Goal: Information Seeking & Learning: Check status

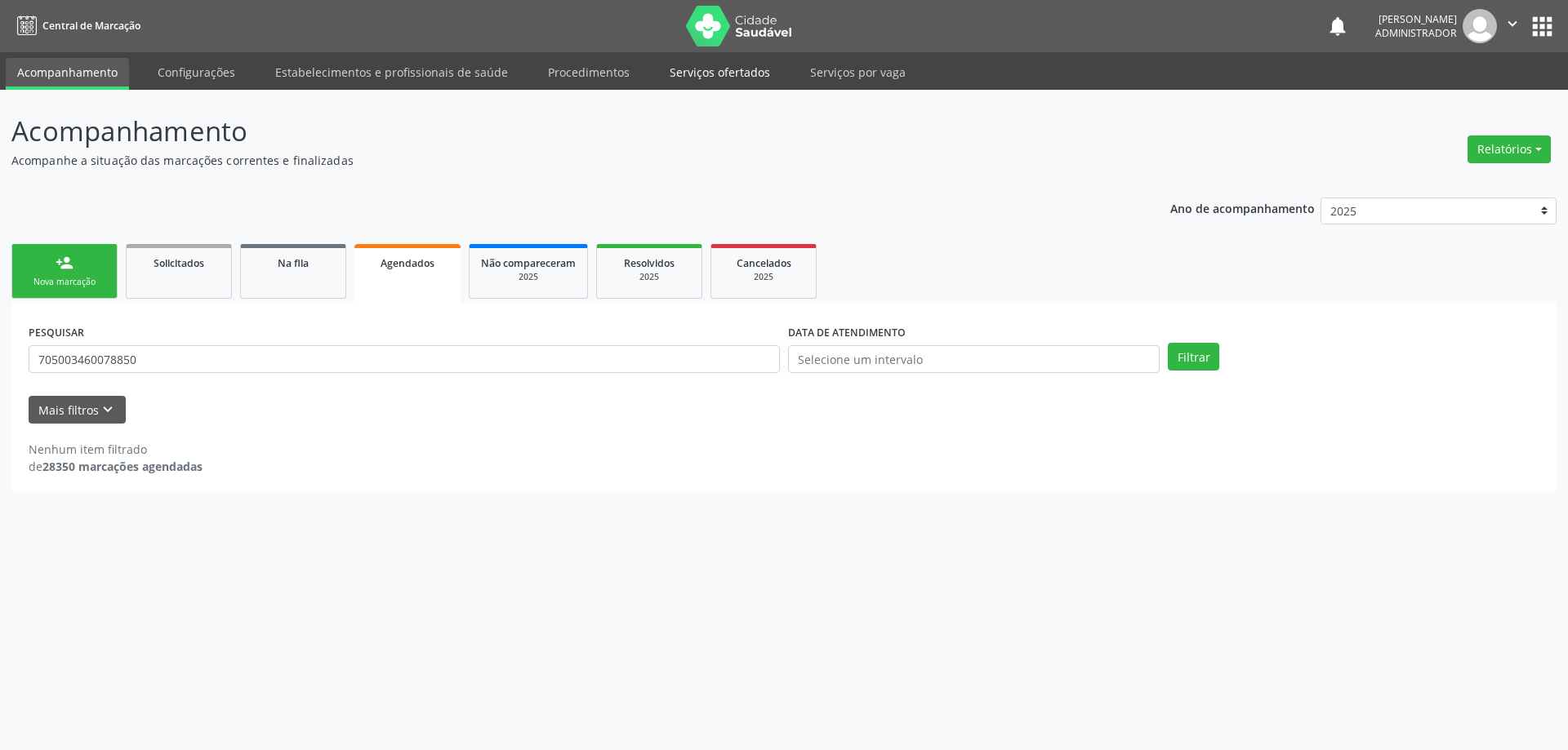
click at [725, 70] on link "Serviços ofertados" at bounding box center [719, 72] width 123 height 28
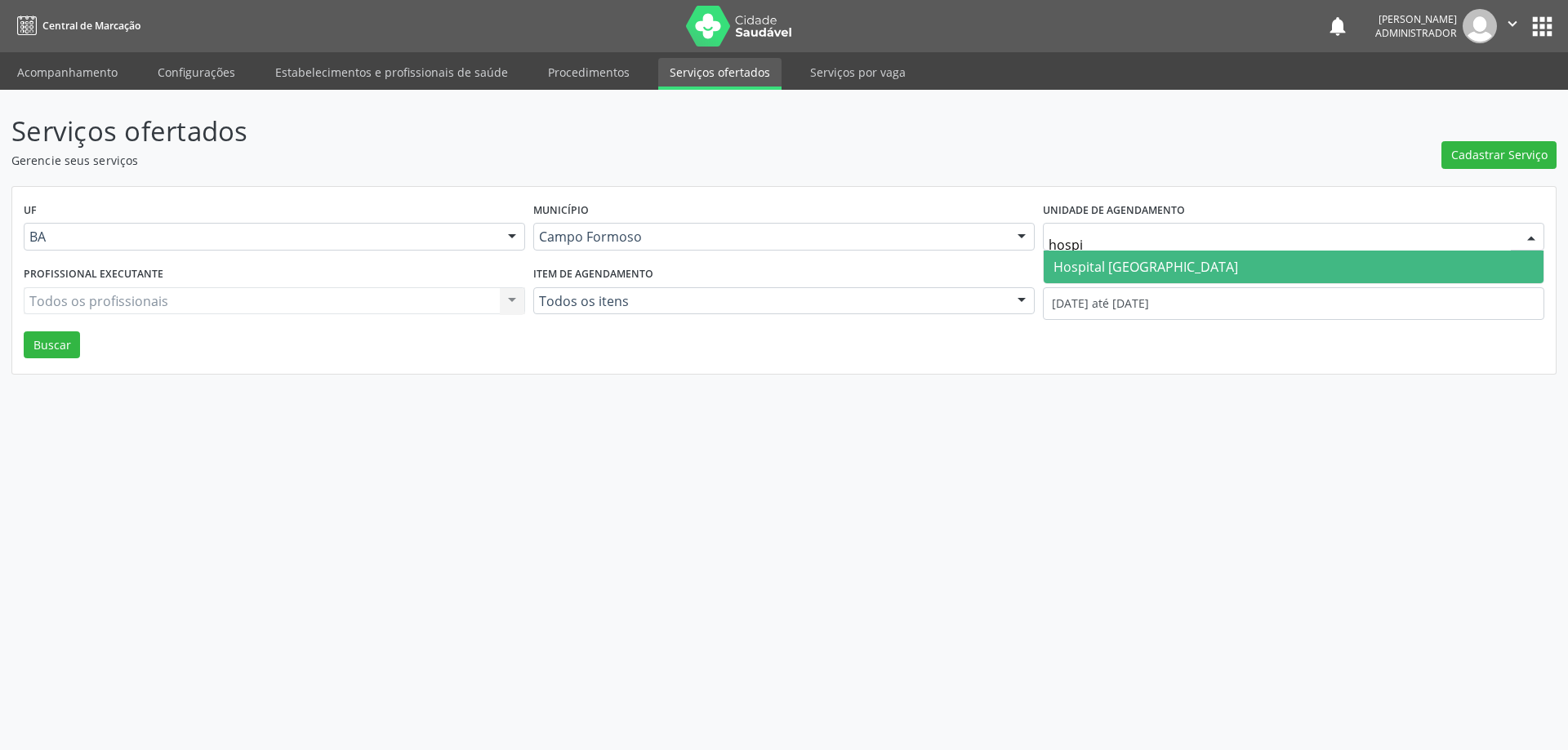
type input "hospit"
click at [1104, 270] on span "Hospital [GEOGRAPHIC_DATA]" at bounding box center [1146, 267] width 185 height 18
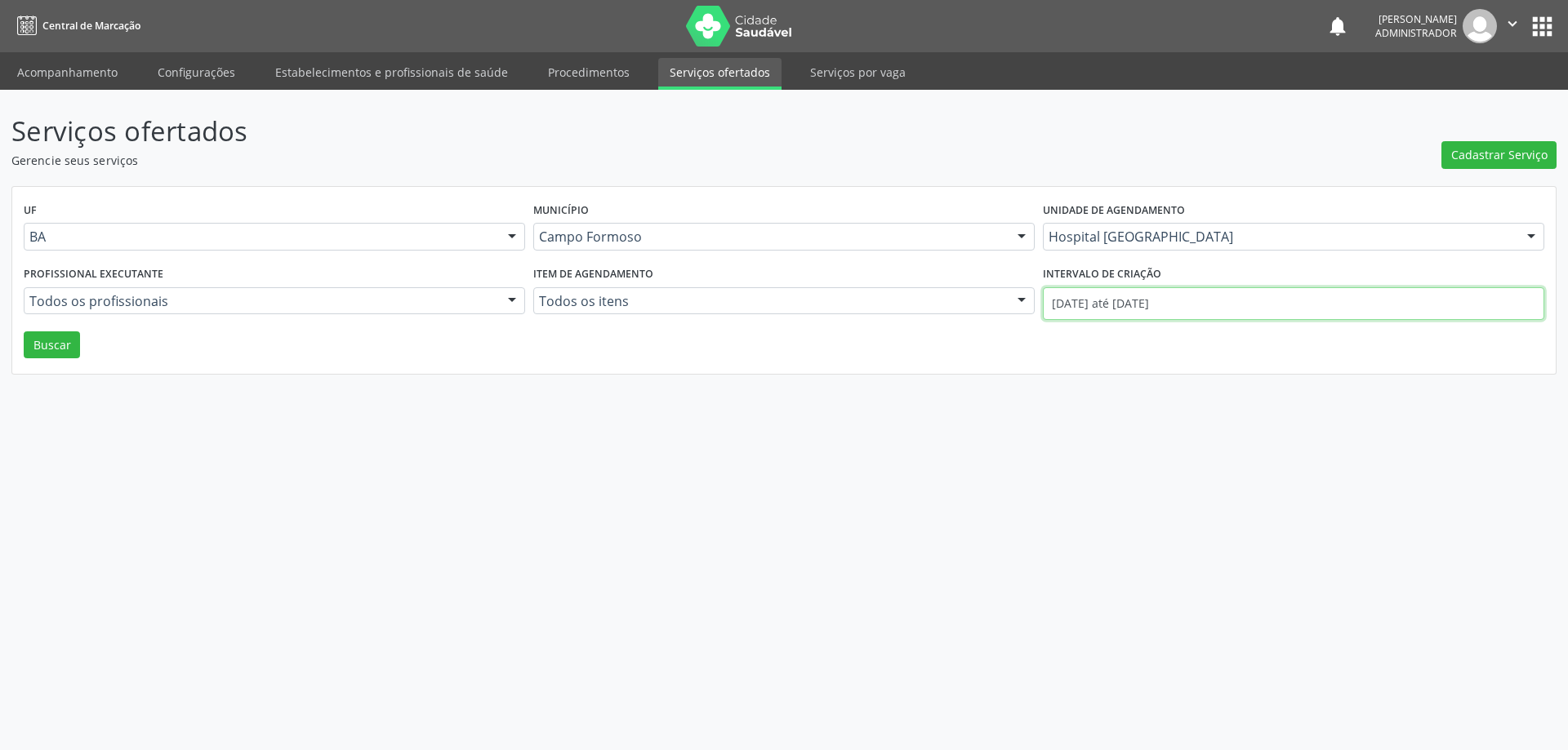
click at [1076, 300] on input "[DATE] até [DATE]" at bounding box center [1294, 304] width 502 height 33
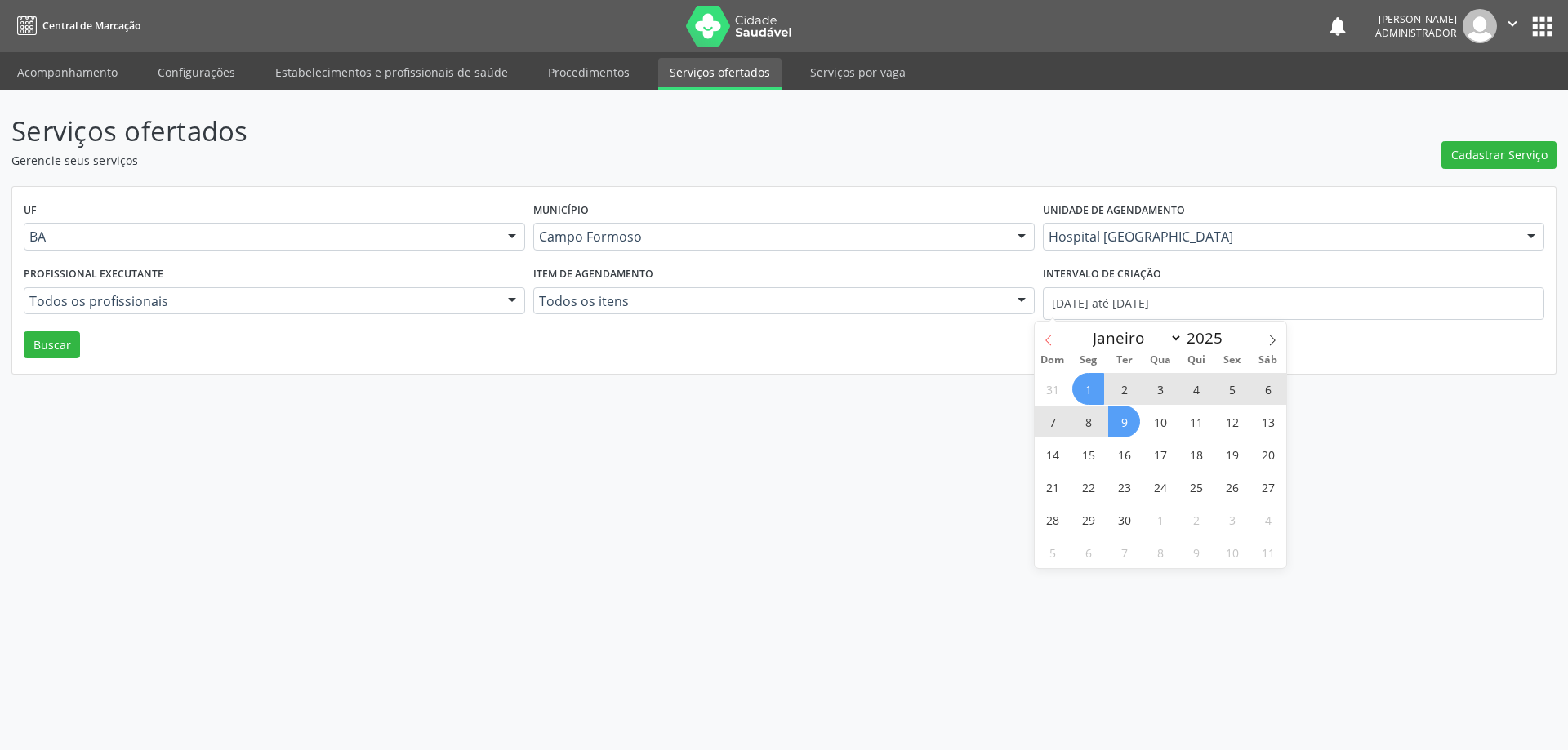
click at [1046, 338] on icon at bounding box center [1049, 340] width 12 height 12
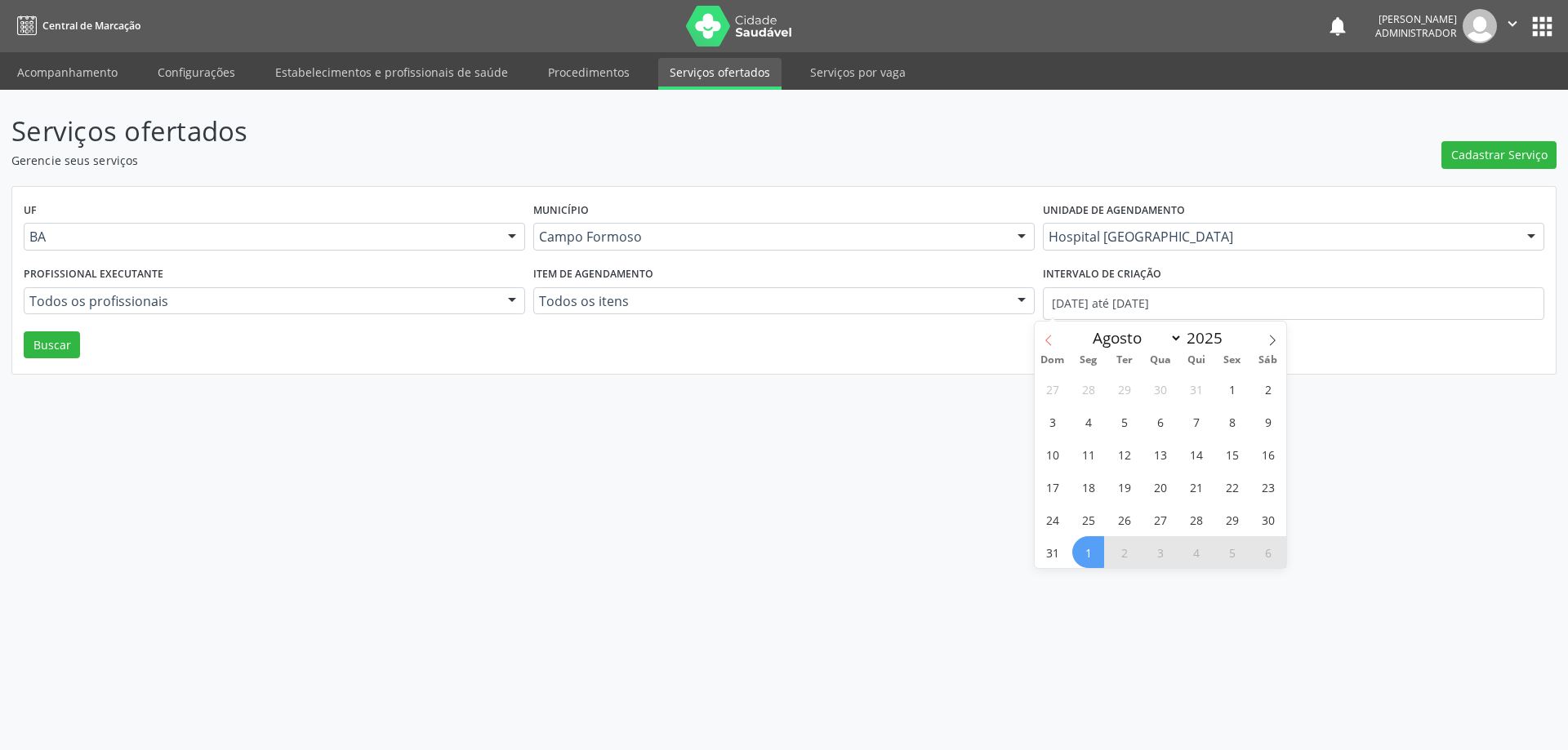
click at [1046, 338] on icon at bounding box center [1049, 340] width 12 height 12
select select "5"
click at [1044, 387] on span "1" at bounding box center [1052, 389] width 32 height 32
type input "[DATE]"
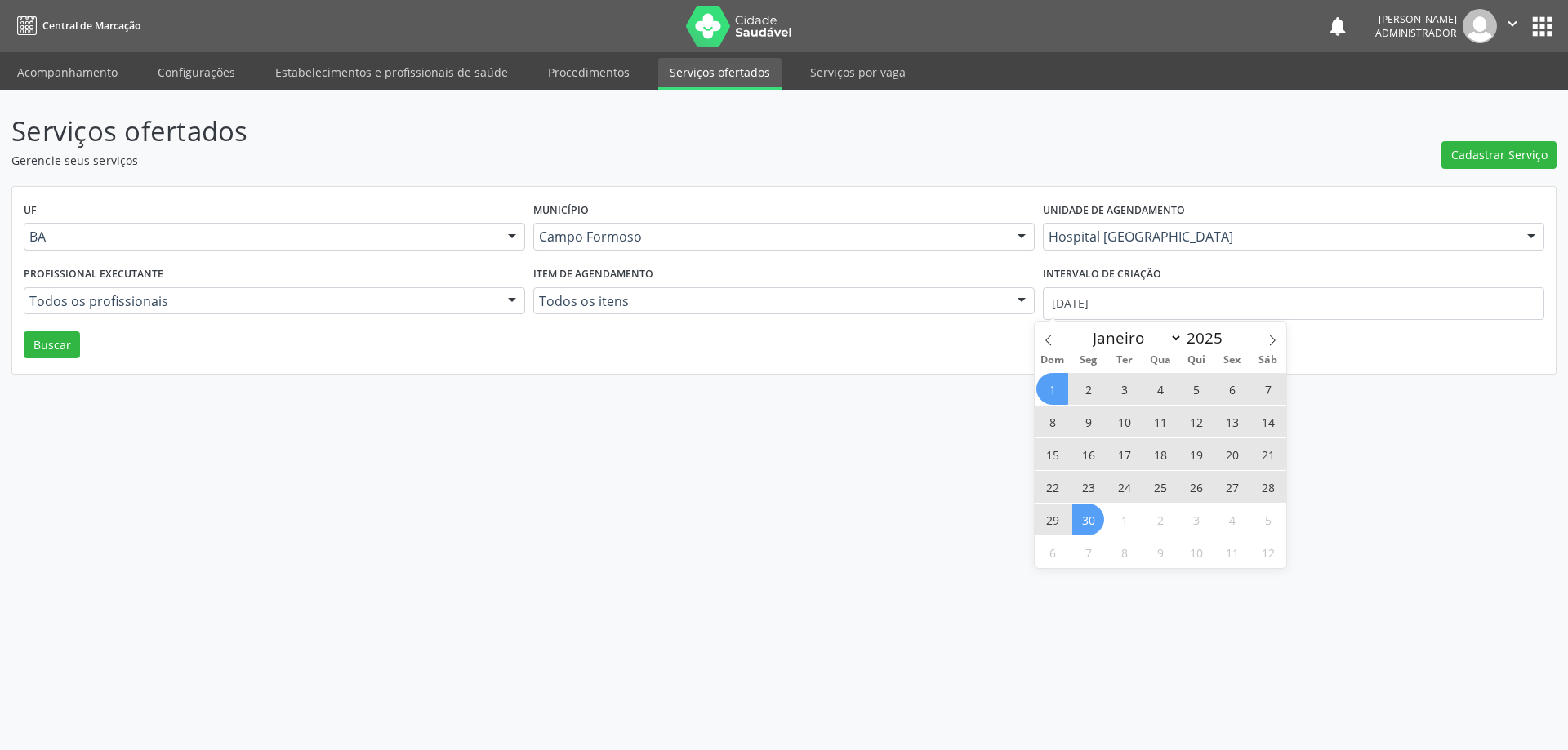
click at [1087, 526] on span "30" at bounding box center [1088, 520] width 32 height 32
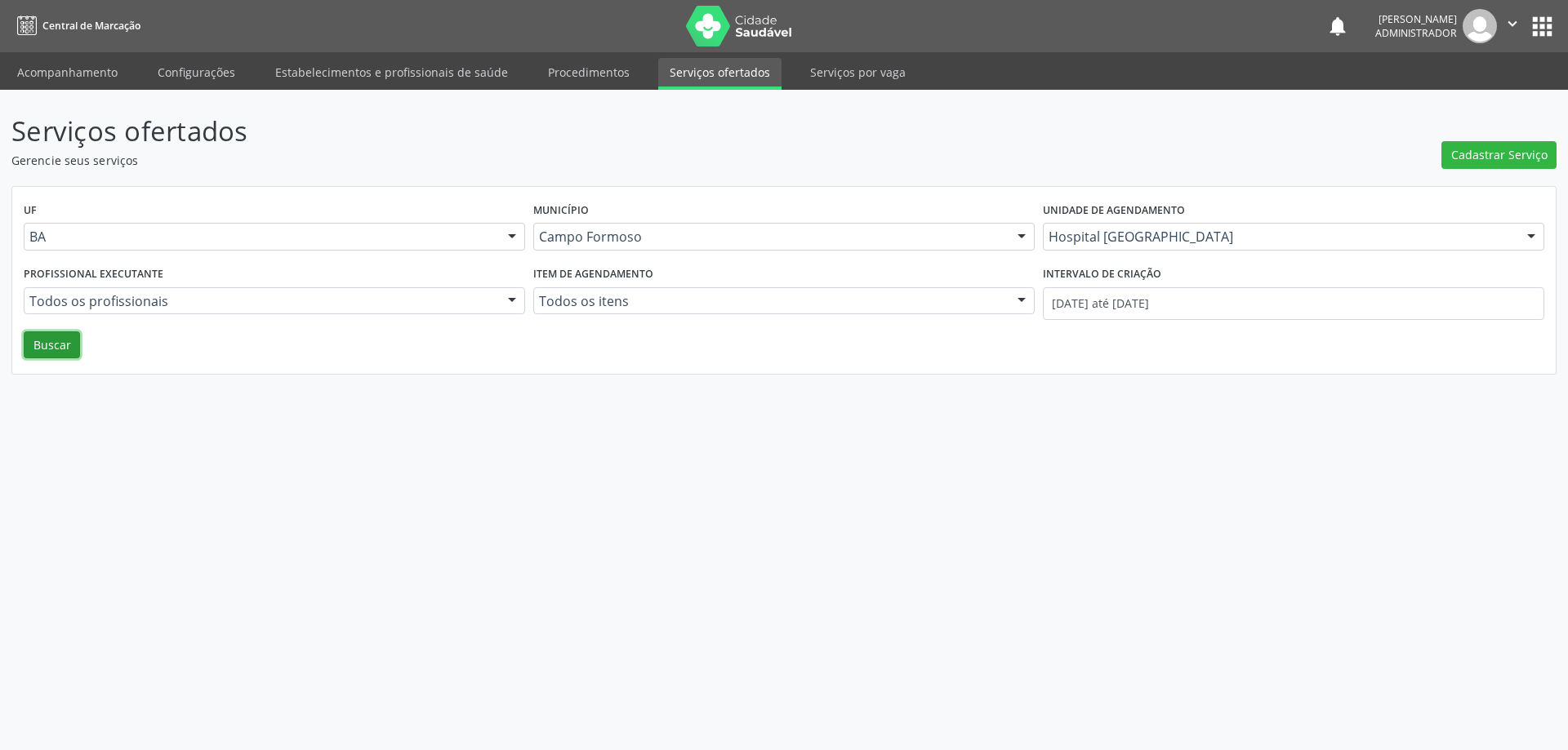
click at [64, 342] on button "Buscar" at bounding box center [51, 344] width 56 height 28
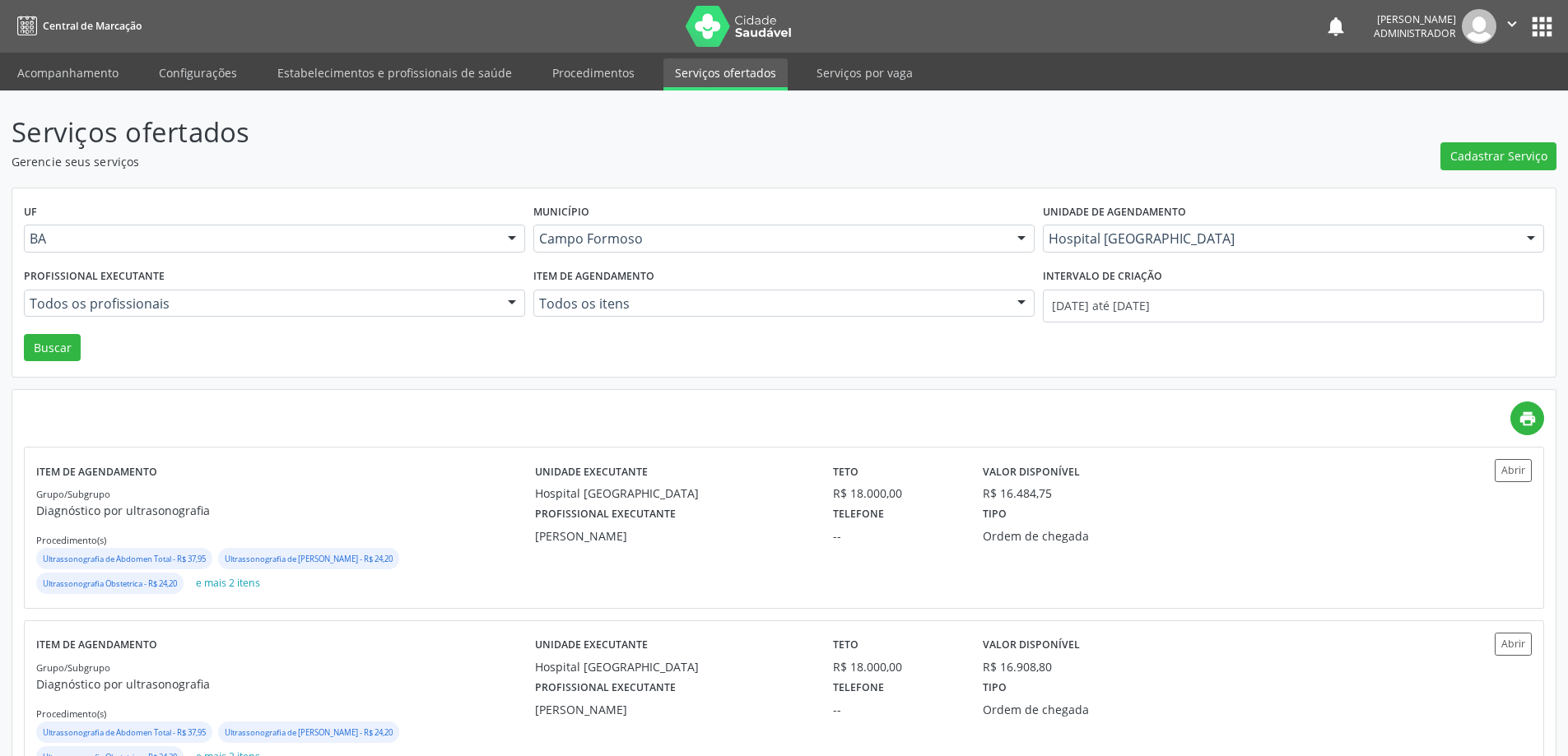
click at [509, 303] on div at bounding box center [512, 304] width 24 height 28
click at [97, 77] on link "Acompanhamento" at bounding box center [67, 72] width 124 height 29
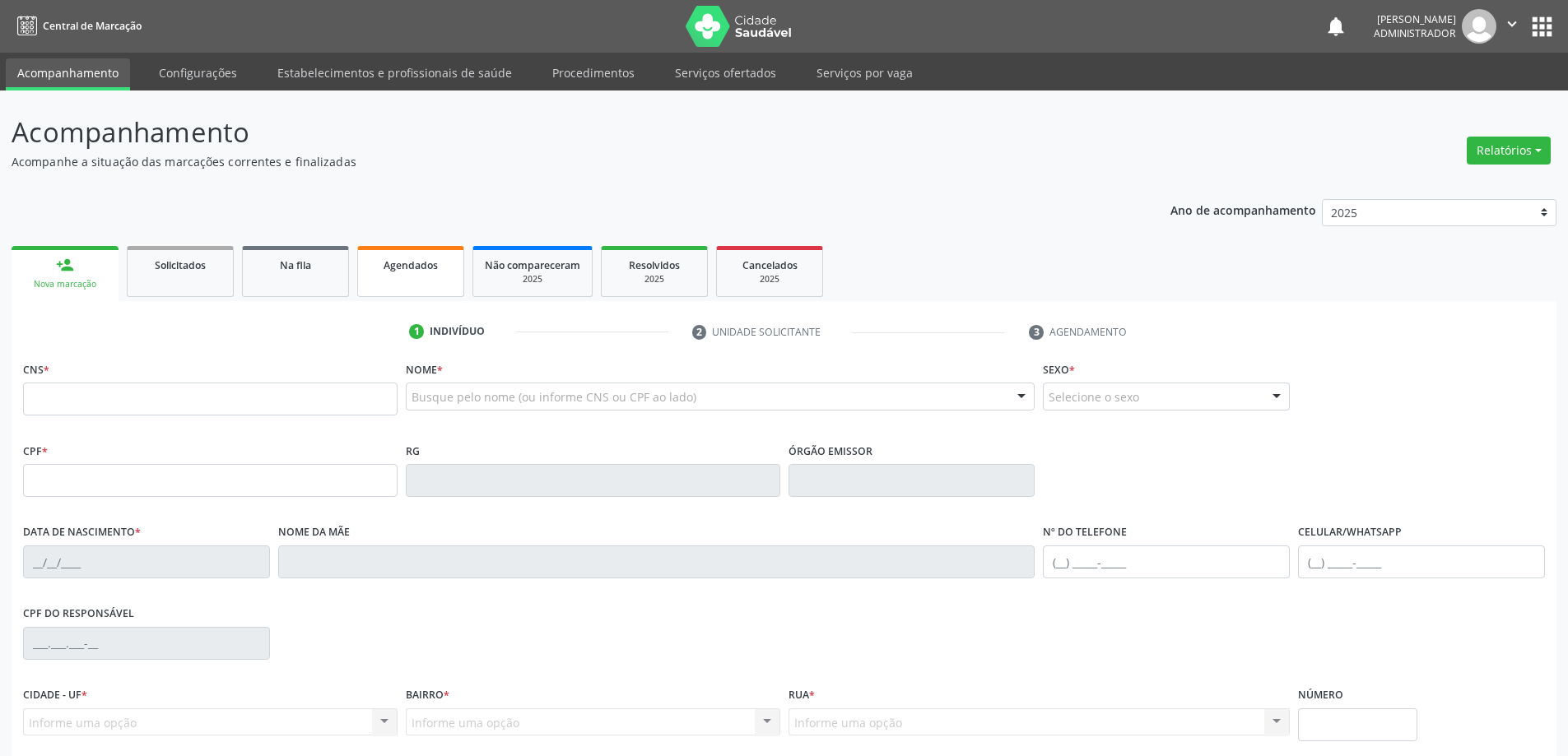
click at [404, 261] on span "Agendados" at bounding box center [411, 265] width 54 height 14
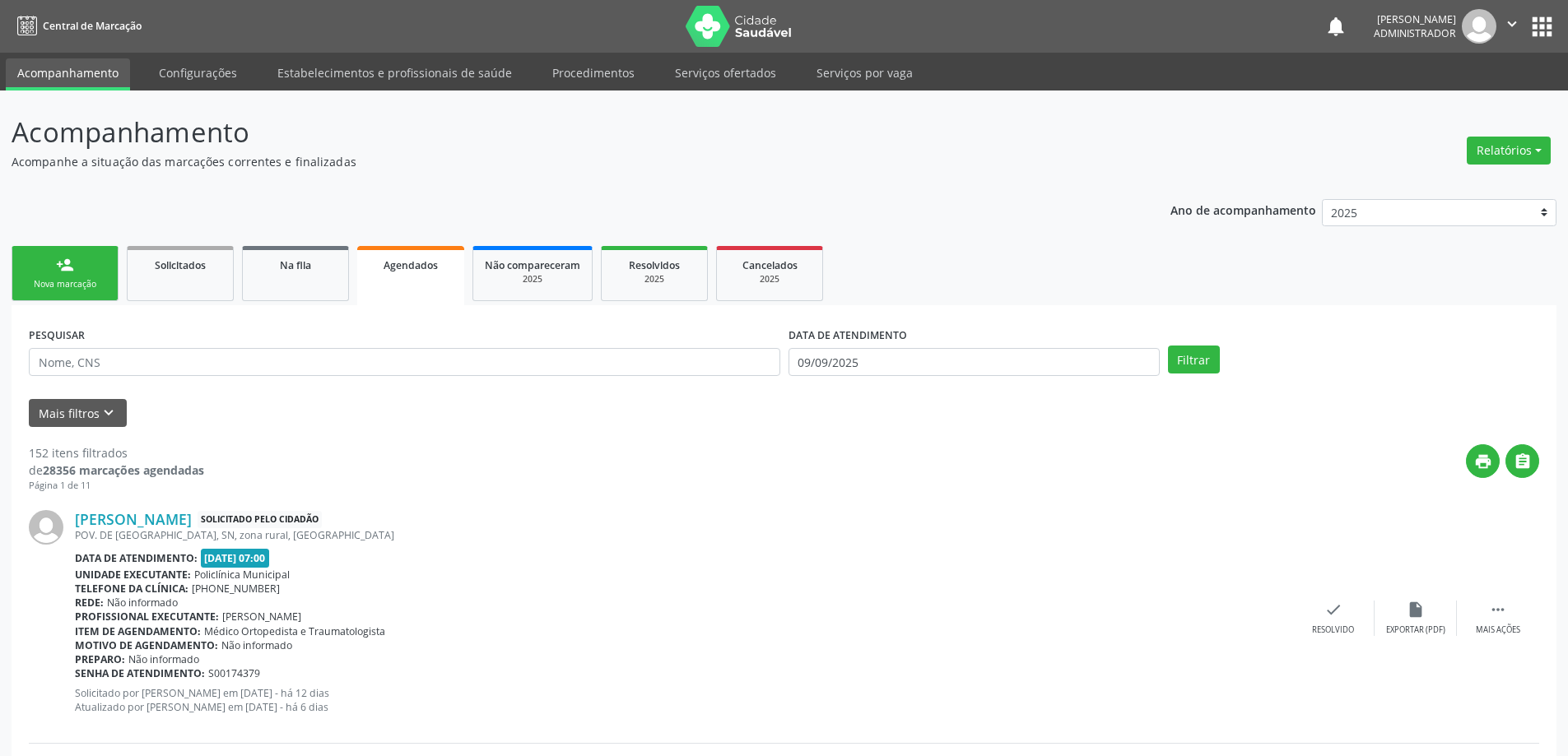
click at [408, 262] on span "Agendados" at bounding box center [411, 265] width 54 height 14
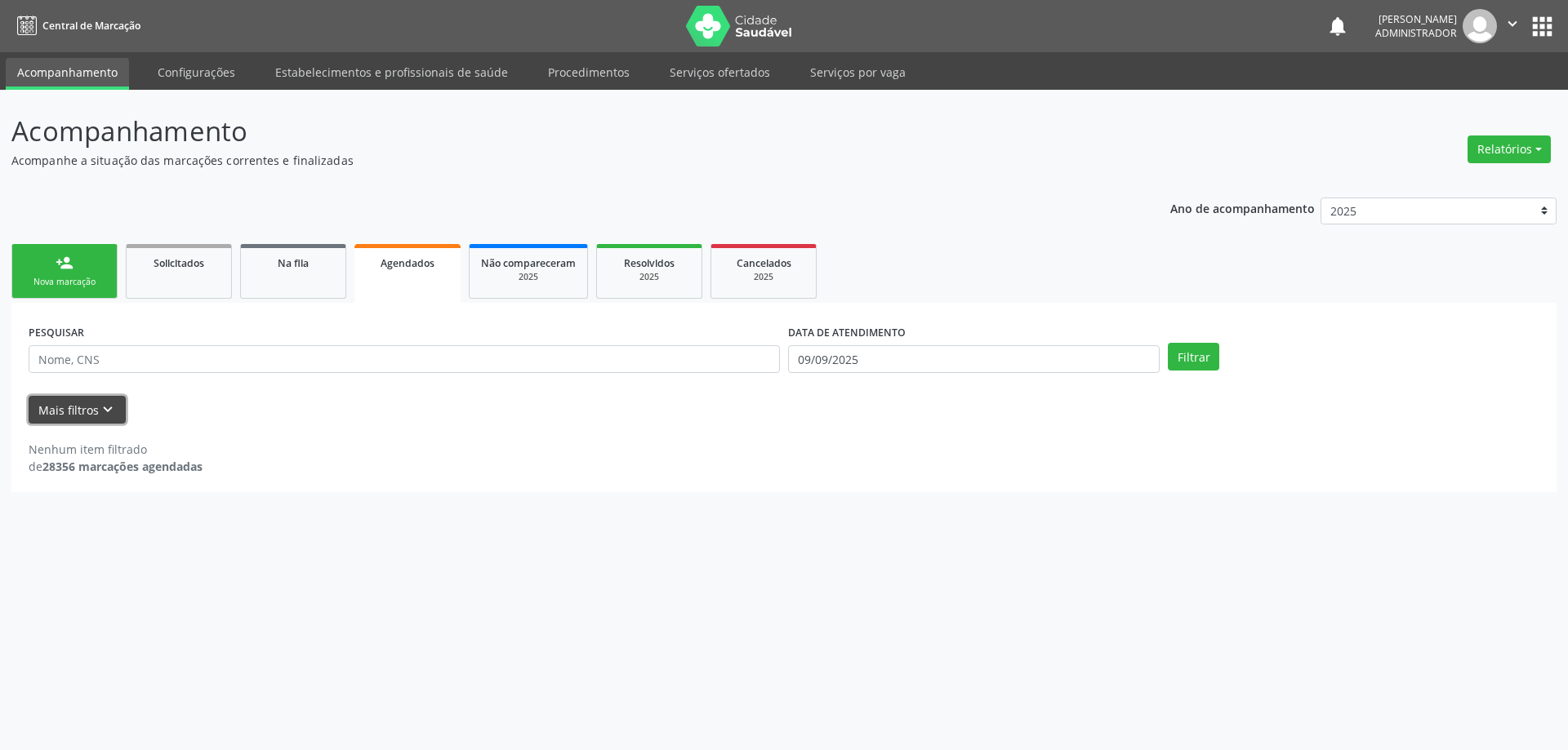
click at [100, 412] on icon "keyboard_arrow_down" at bounding box center [107, 409] width 18 height 18
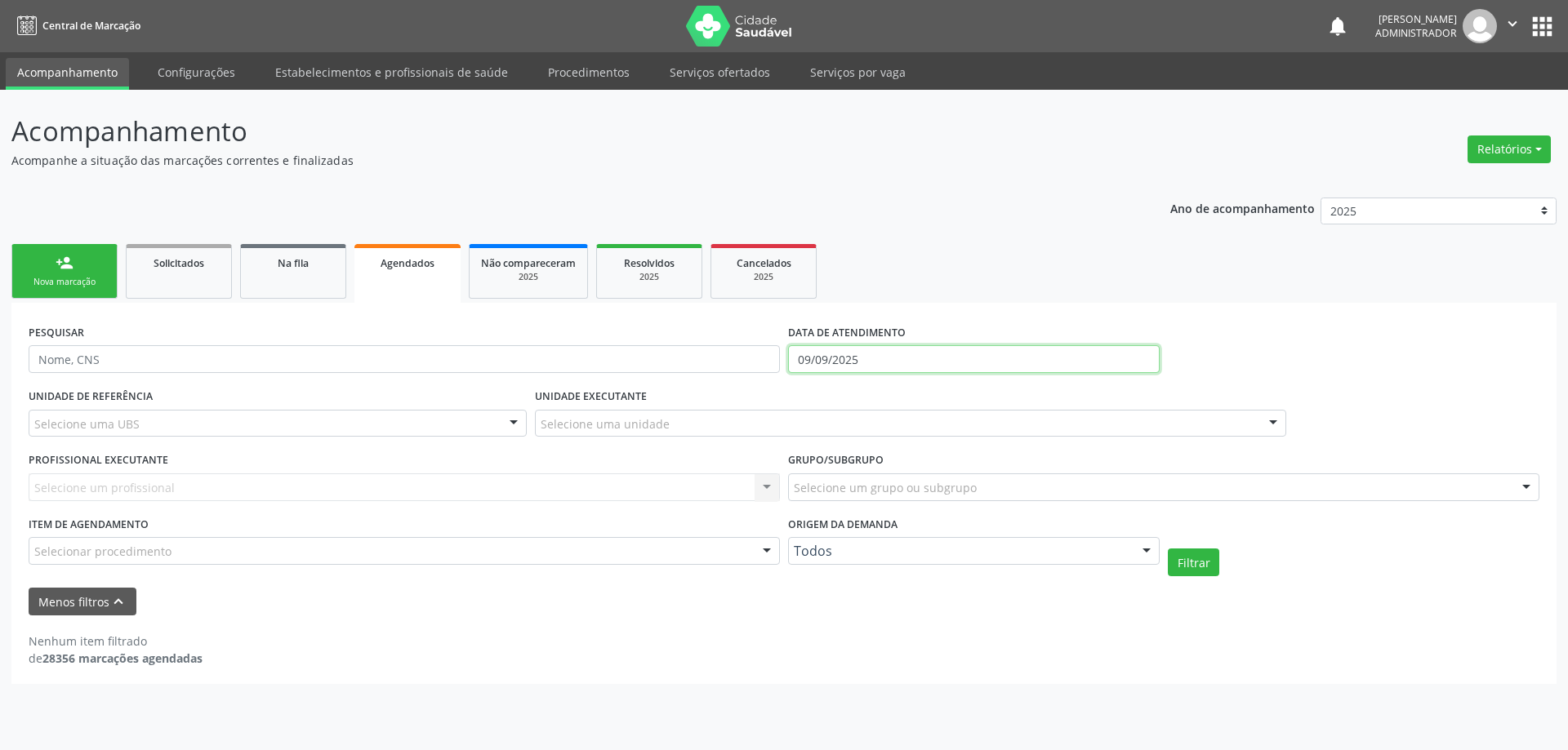
click at [838, 350] on input "09/09/2025" at bounding box center [973, 359] width 371 height 28
click at [790, 390] on icon at bounding box center [796, 395] width 12 height 12
click at [793, 390] on icon at bounding box center [796, 395] width 12 height 12
select select "6"
click at [875, 438] on span "1" at bounding box center [871, 442] width 32 height 32
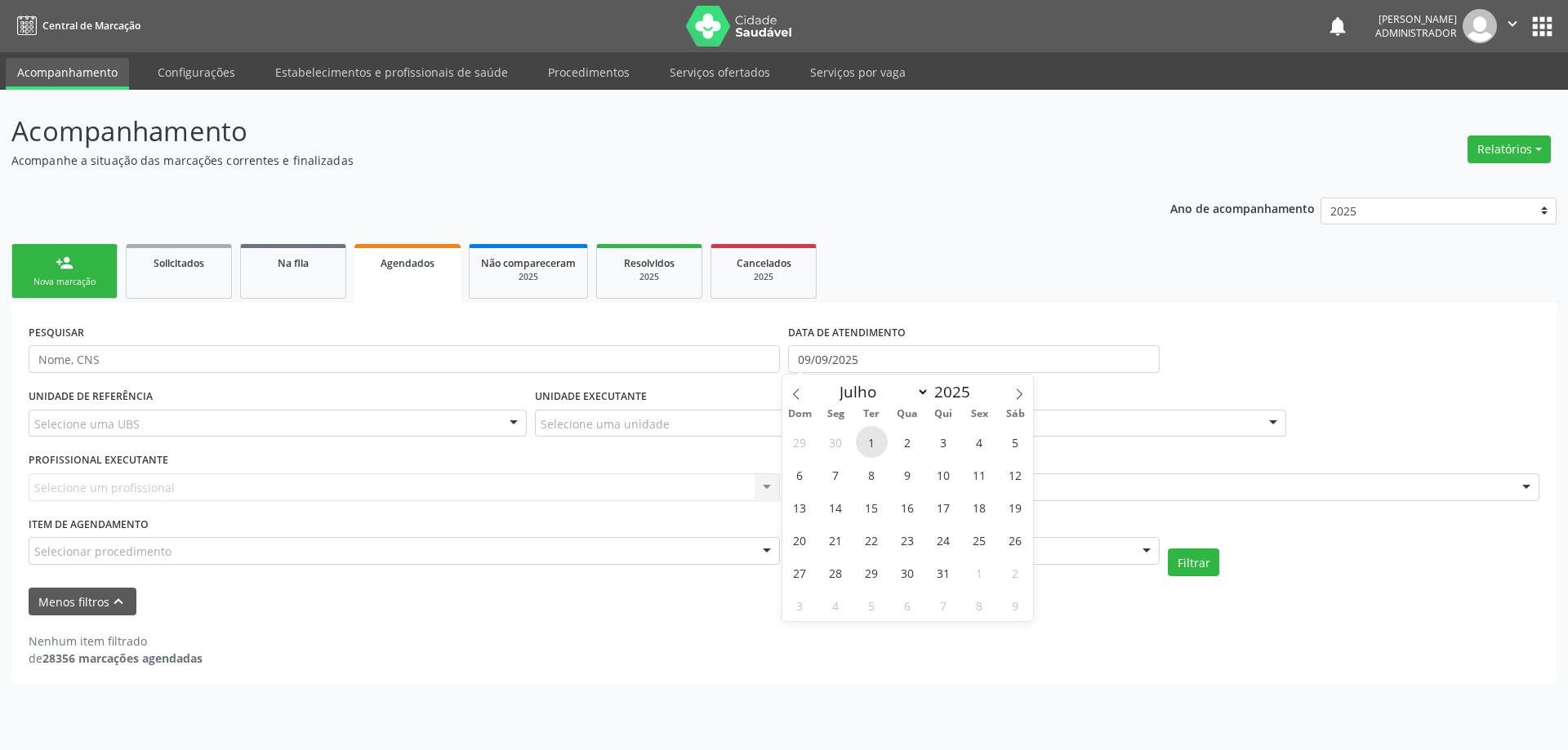
type input "[DATE]"
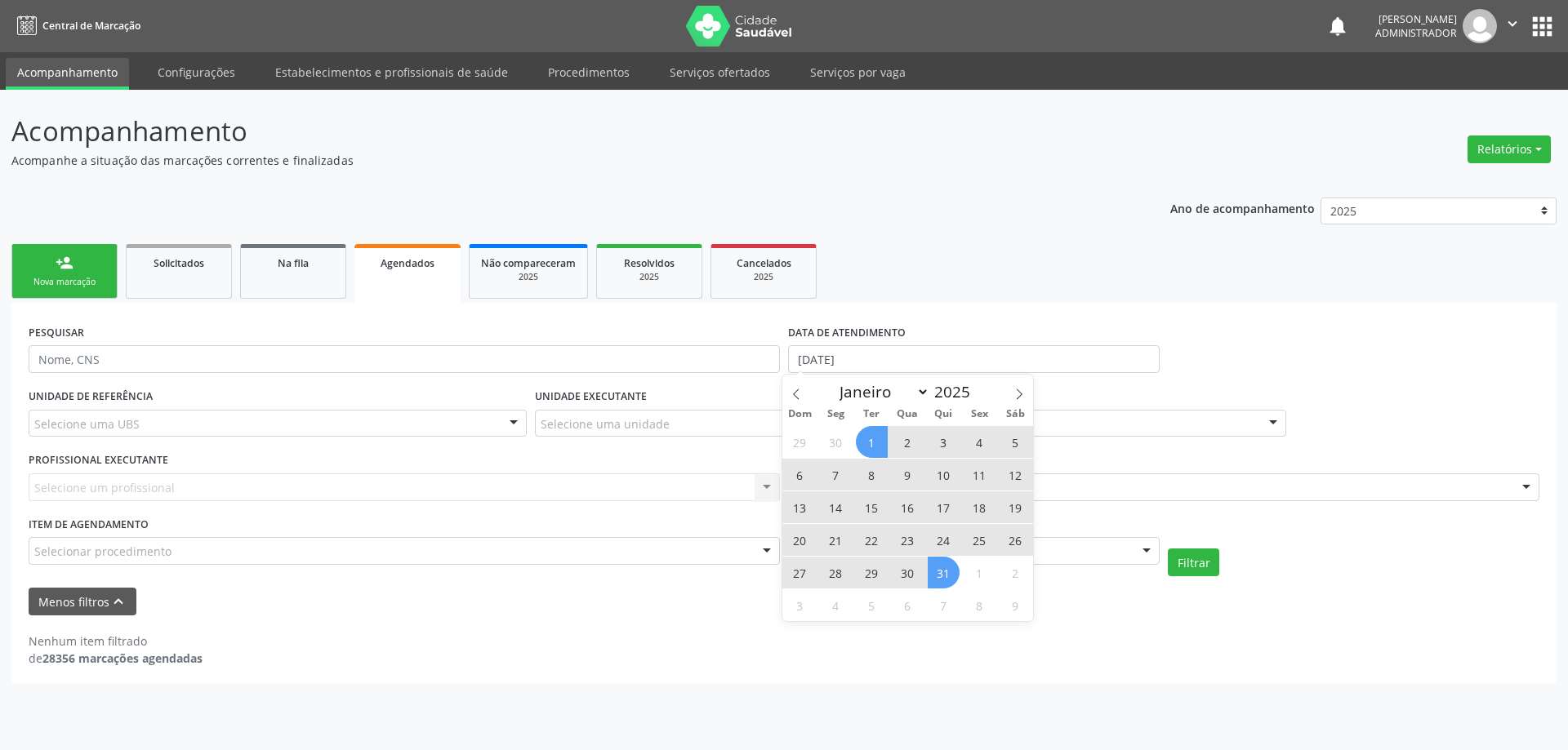
click at [936, 567] on span "31" at bounding box center [943, 573] width 32 height 32
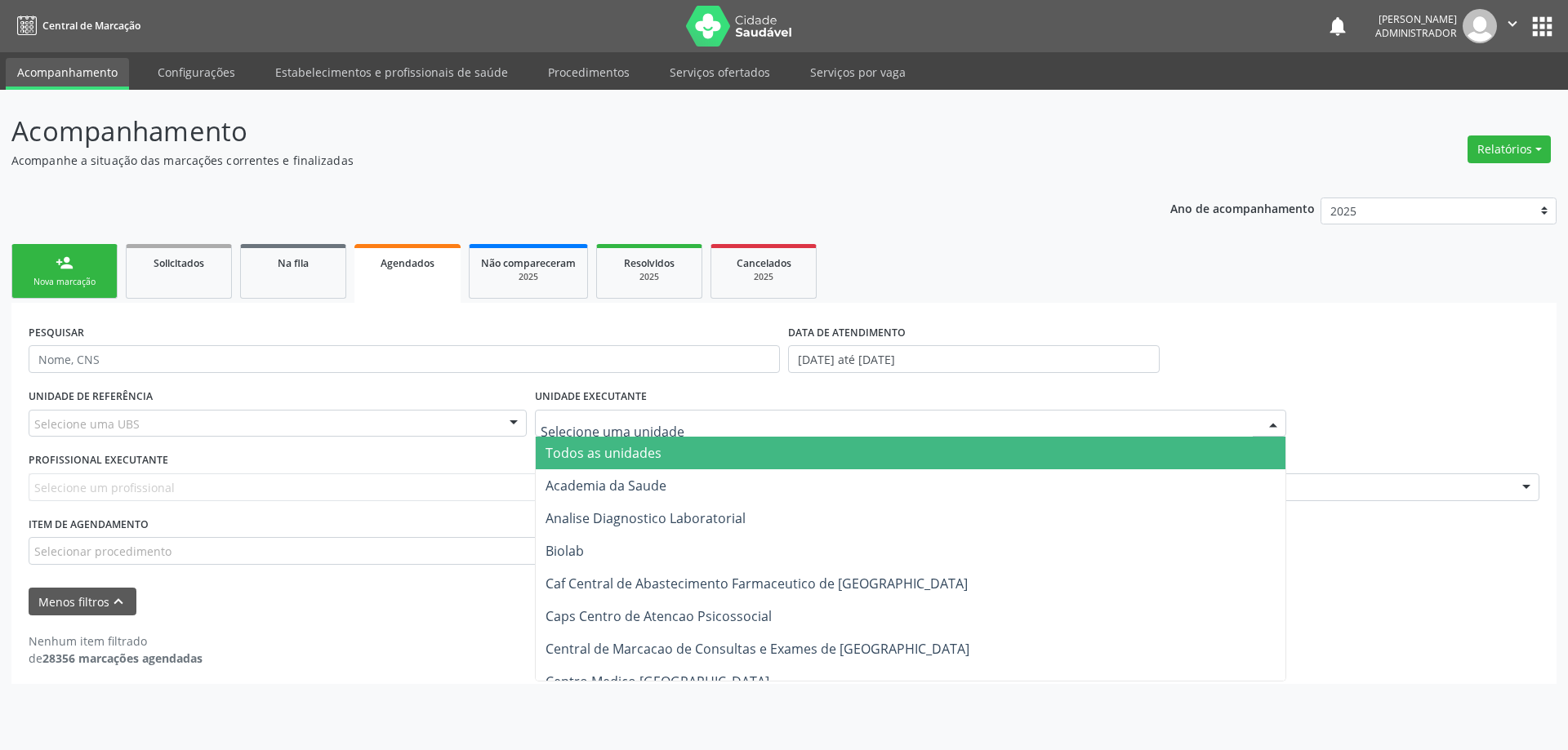
click at [1270, 422] on div at bounding box center [1273, 424] width 24 height 28
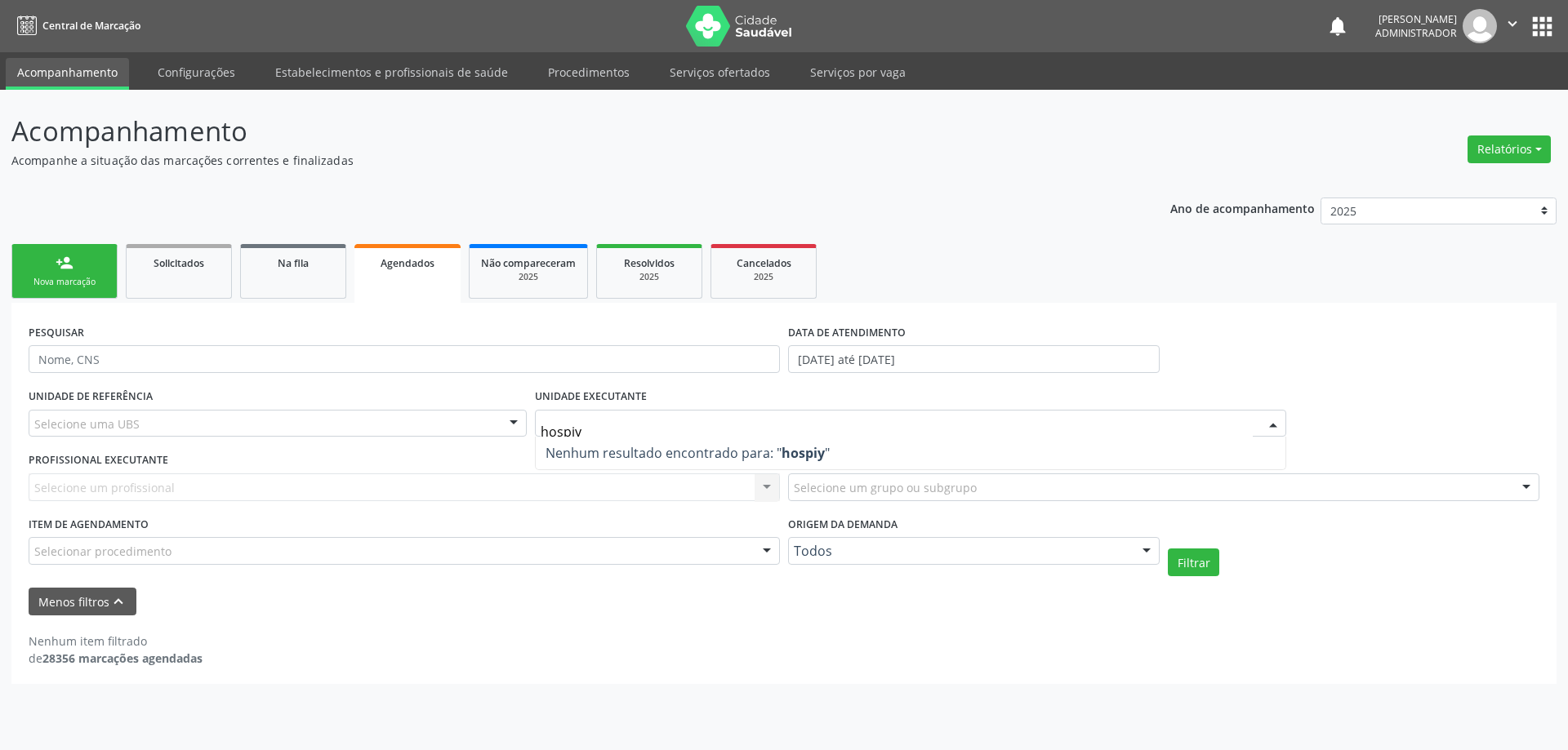
type input "hospi"
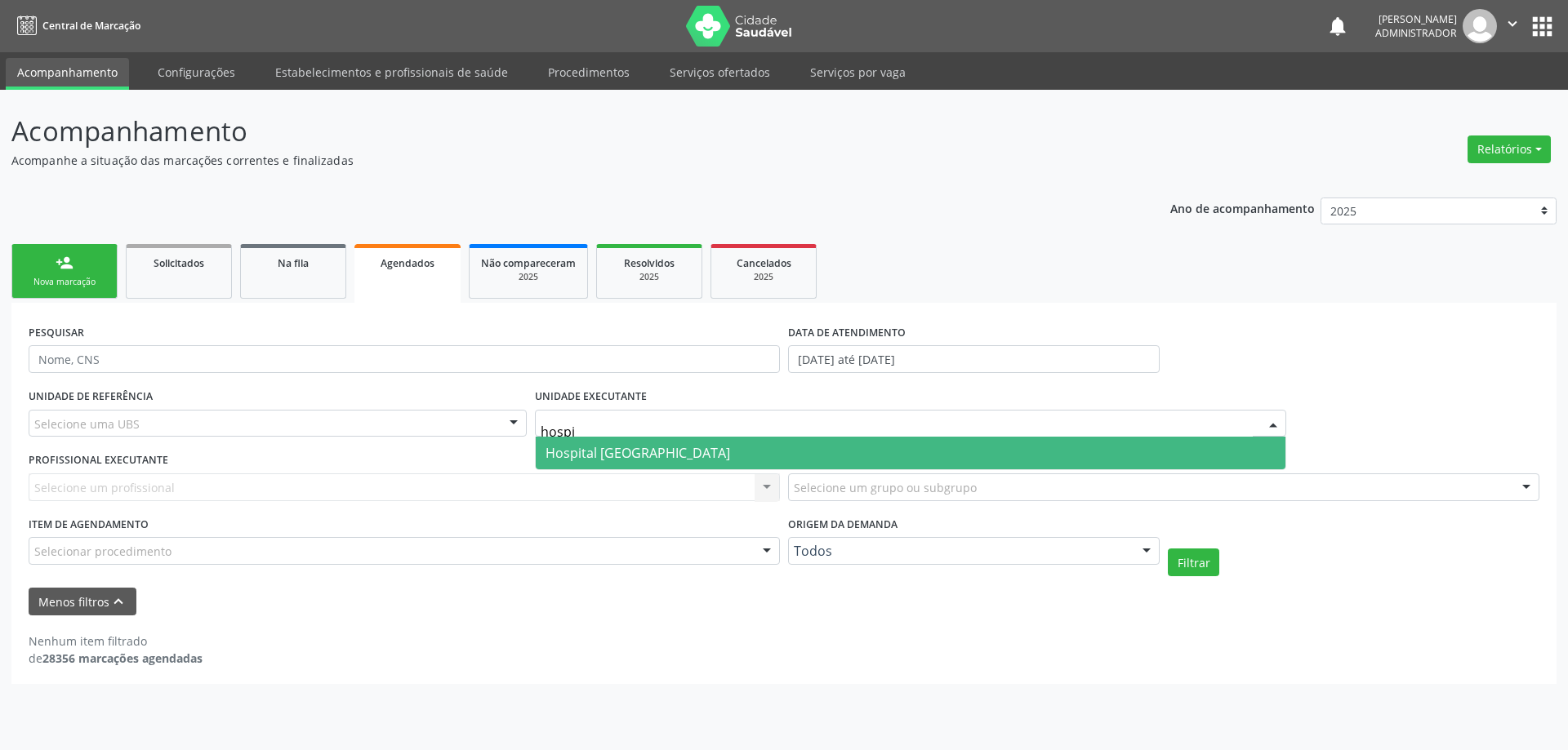
click at [1123, 448] on span "Hospital [GEOGRAPHIC_DATA]" at bounding box center [911, 452] width 749 height 33
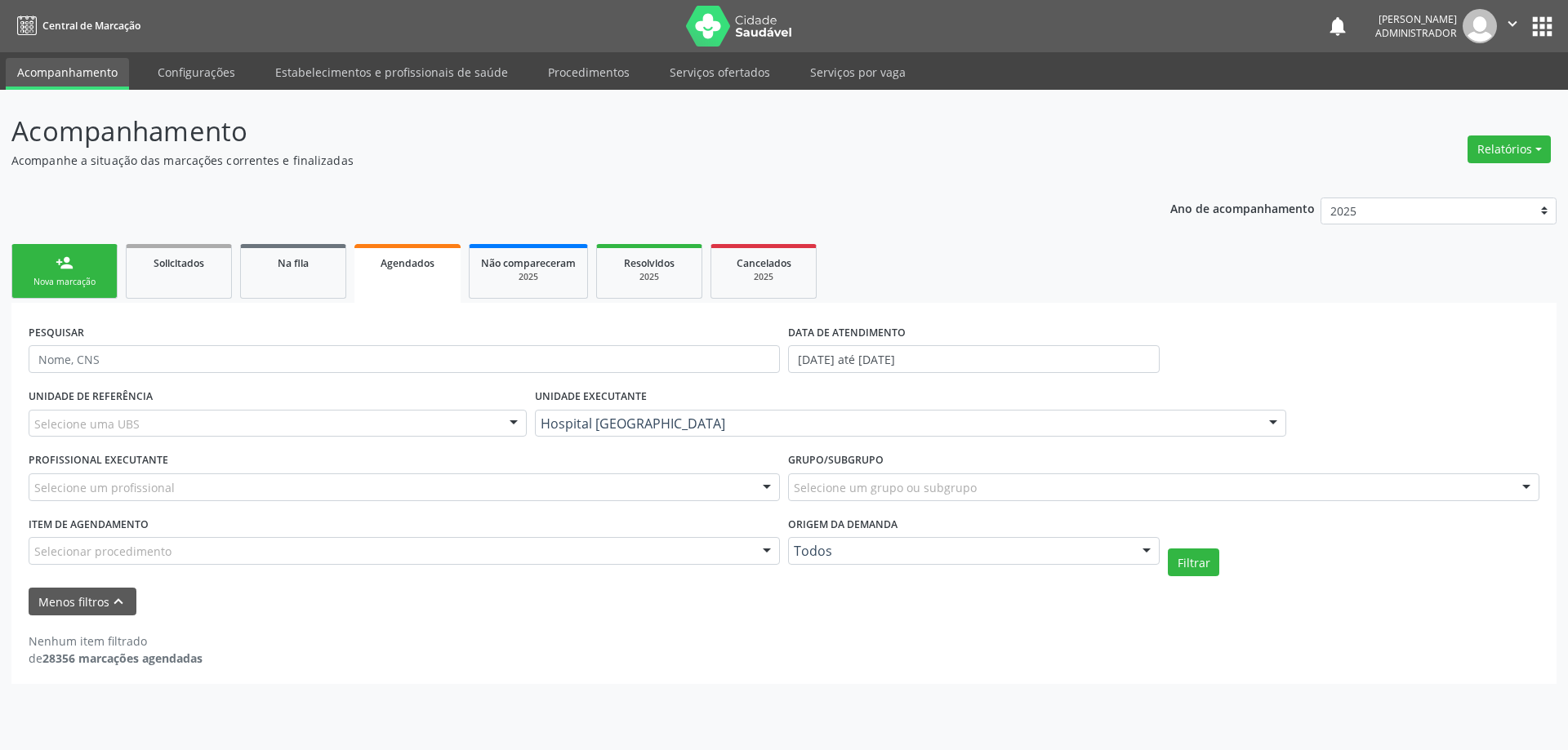
click at [759, 485] on div at bounding box center [766, 487] width 24 height 28
click at [759, 484] on div at bounding box center [766, 487] width 24 height 28
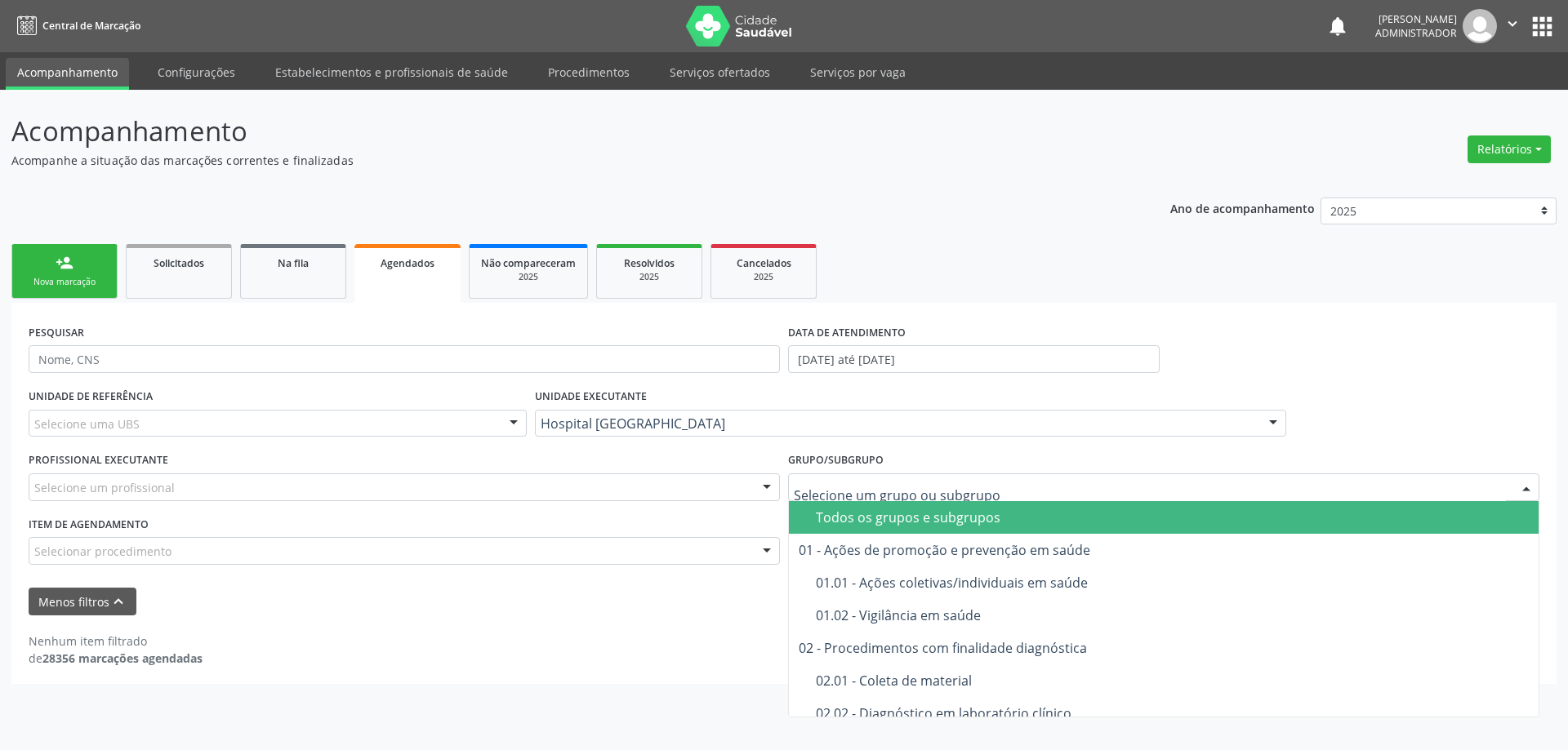
type input "c"
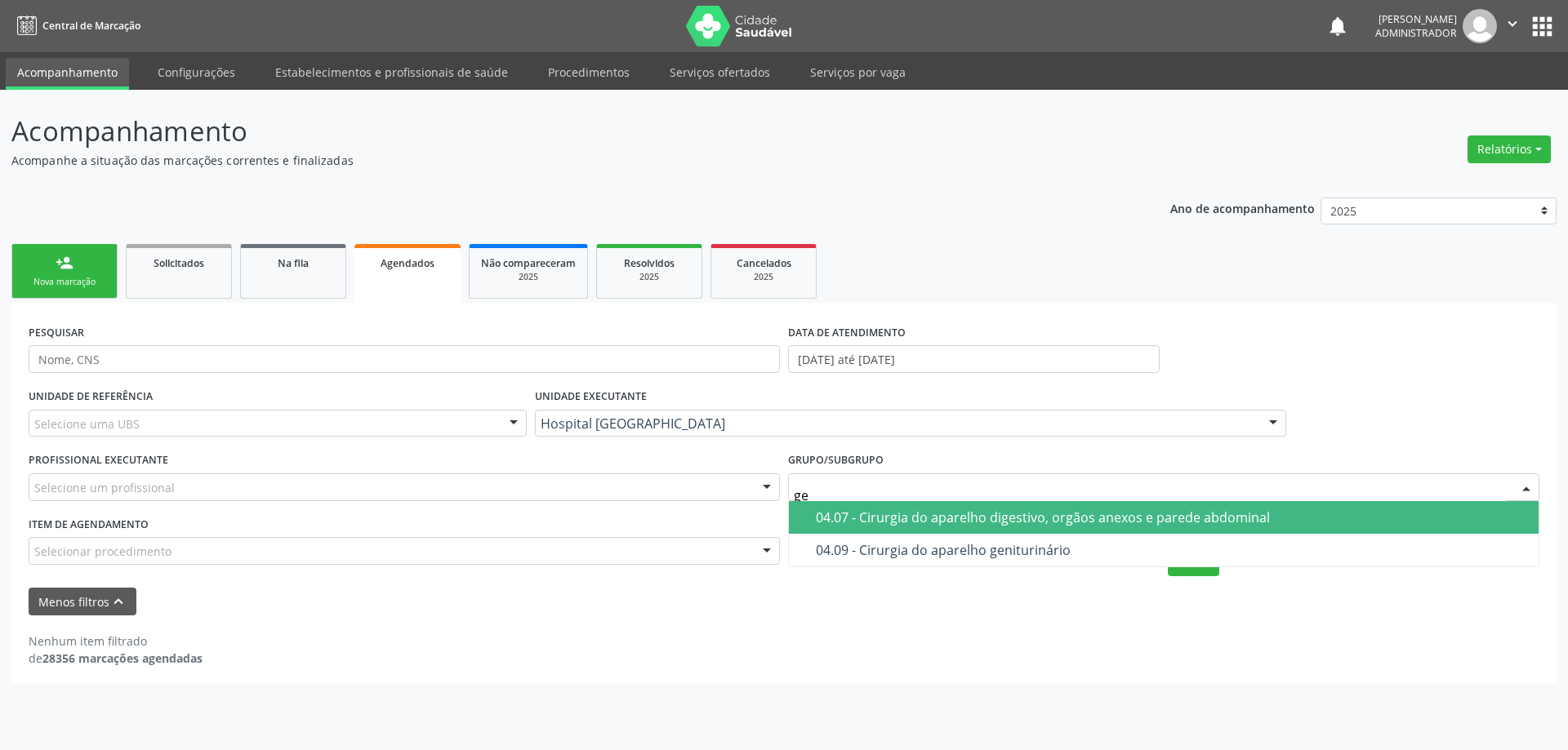
type input "g"
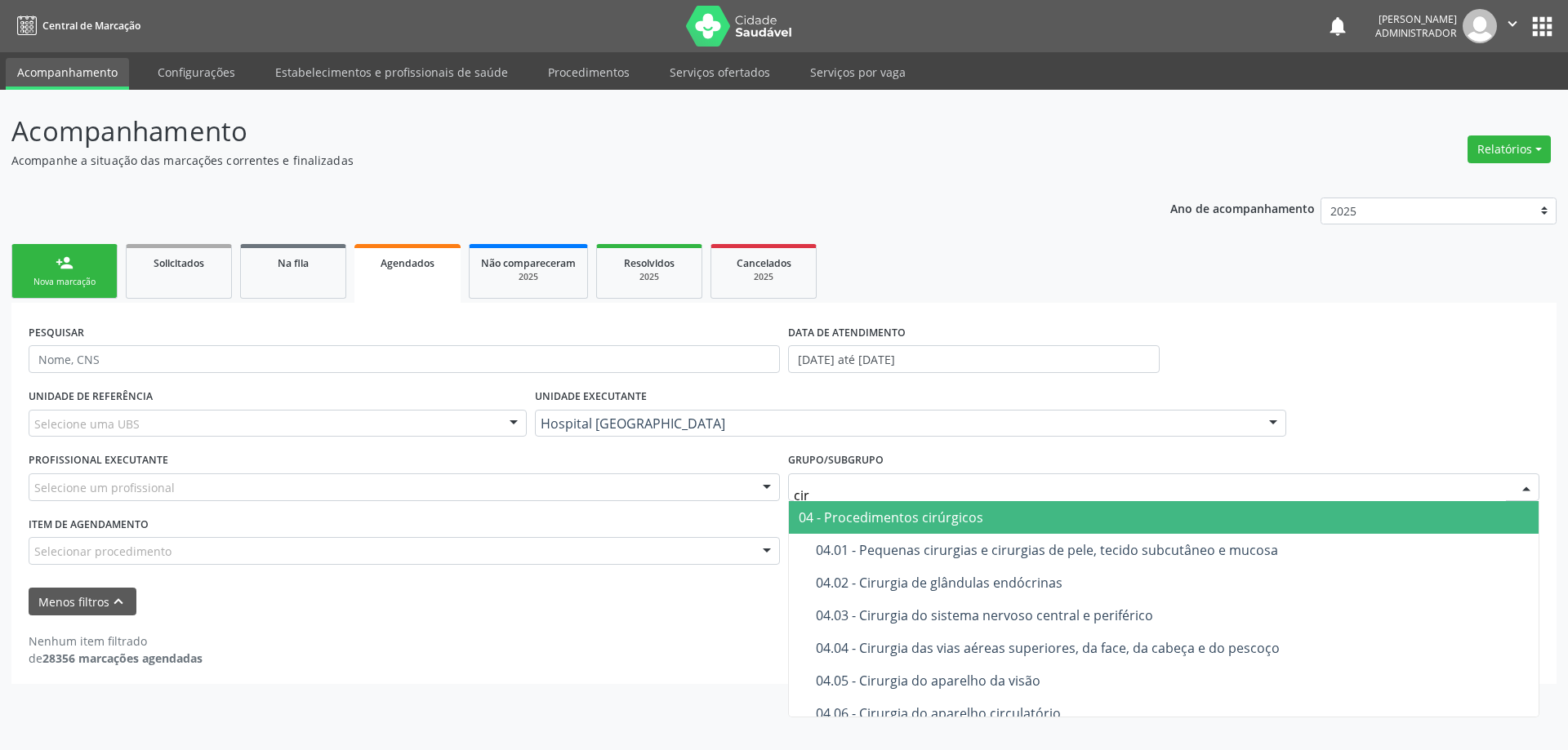
type input "ciru"
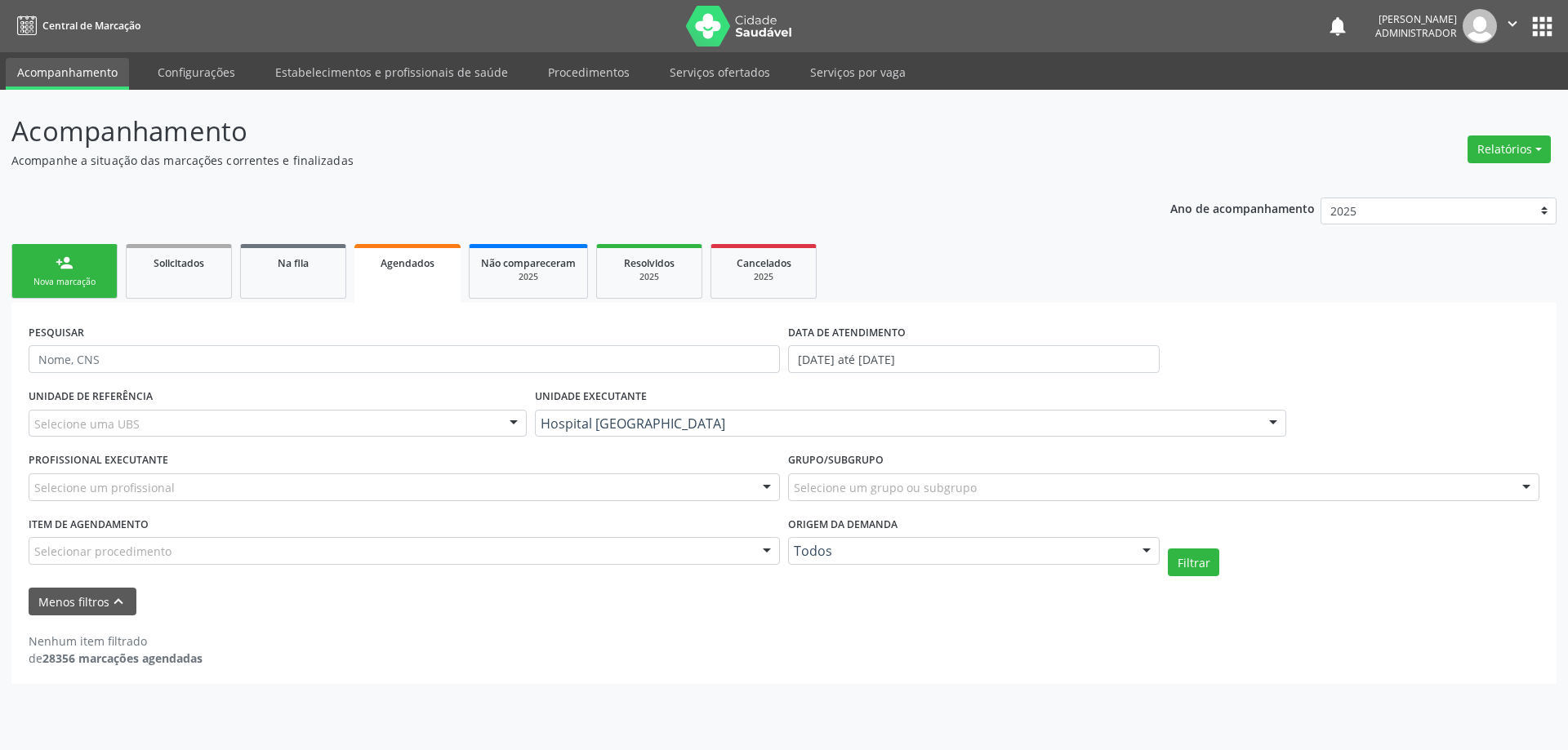
click at [105, 66] on link "Acompanhamento" at bounding box center [67, 74] width 123 height 32
click at [427, 261] on span "Agendados" at bounding box center [407, 263] width 54 height 14
click at [431, 260] on span "Agendados" at bounding box center [407, 263] width 54 height 14
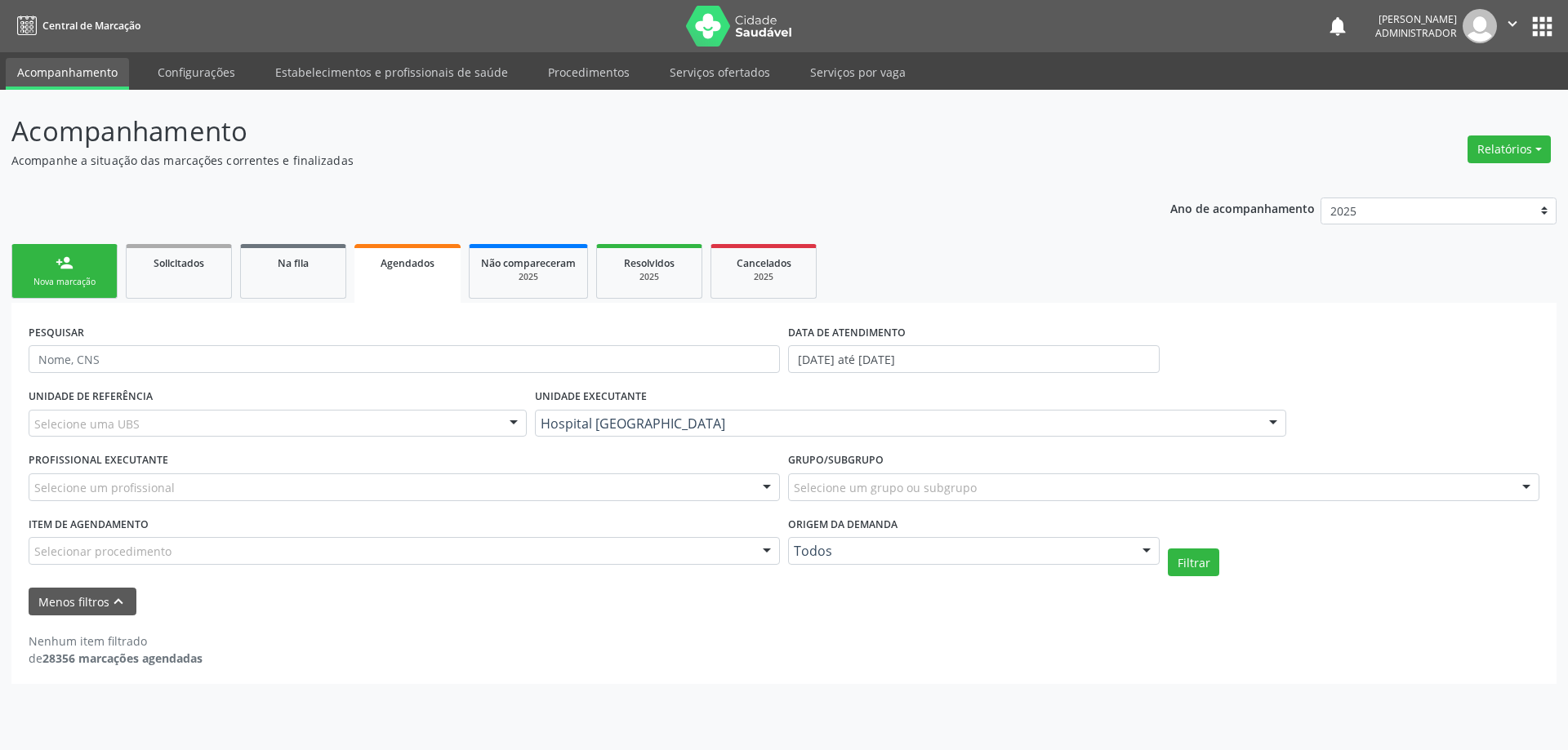
click at [431, 260] on span "Agendados" at bounding box center [407, 263] width 54 height 14
click at [85, 77] on link "Acompanhamento" at bounding box center [67, 74] width 123 height 32
click at [416, 258] on span "Agendados" at bounding box center [407, 263] width 54 height 14
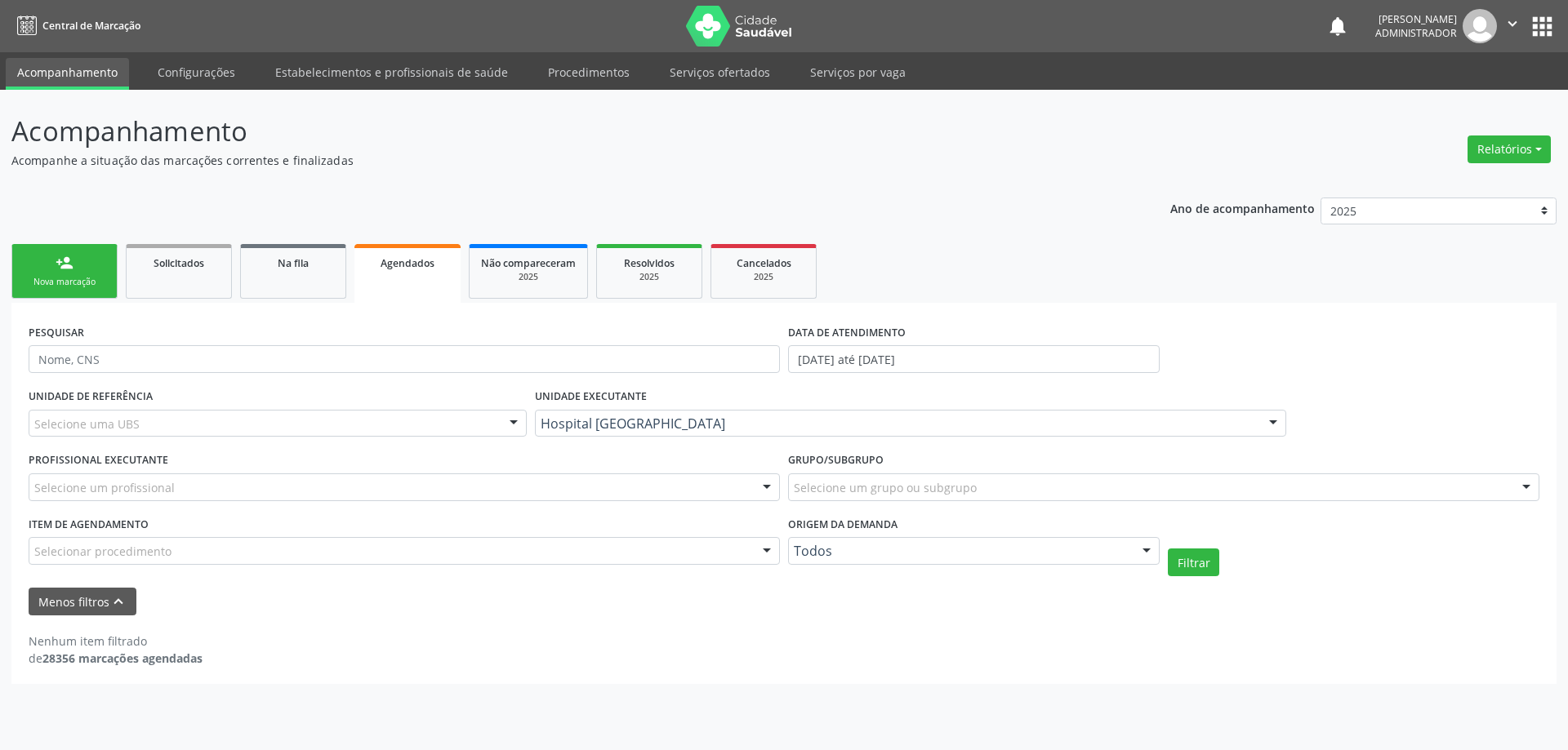
click at [416, 258] on span "Agendados" at bounding box center [407, 263] width 54 height 14
click at [768, 486] on div at bounding box center [766, 487] width 24 height 28
click at [748, 515] on span "Não há nenhuma opção para ser exibida." at bounding box center [404, 518] width 749 height 33
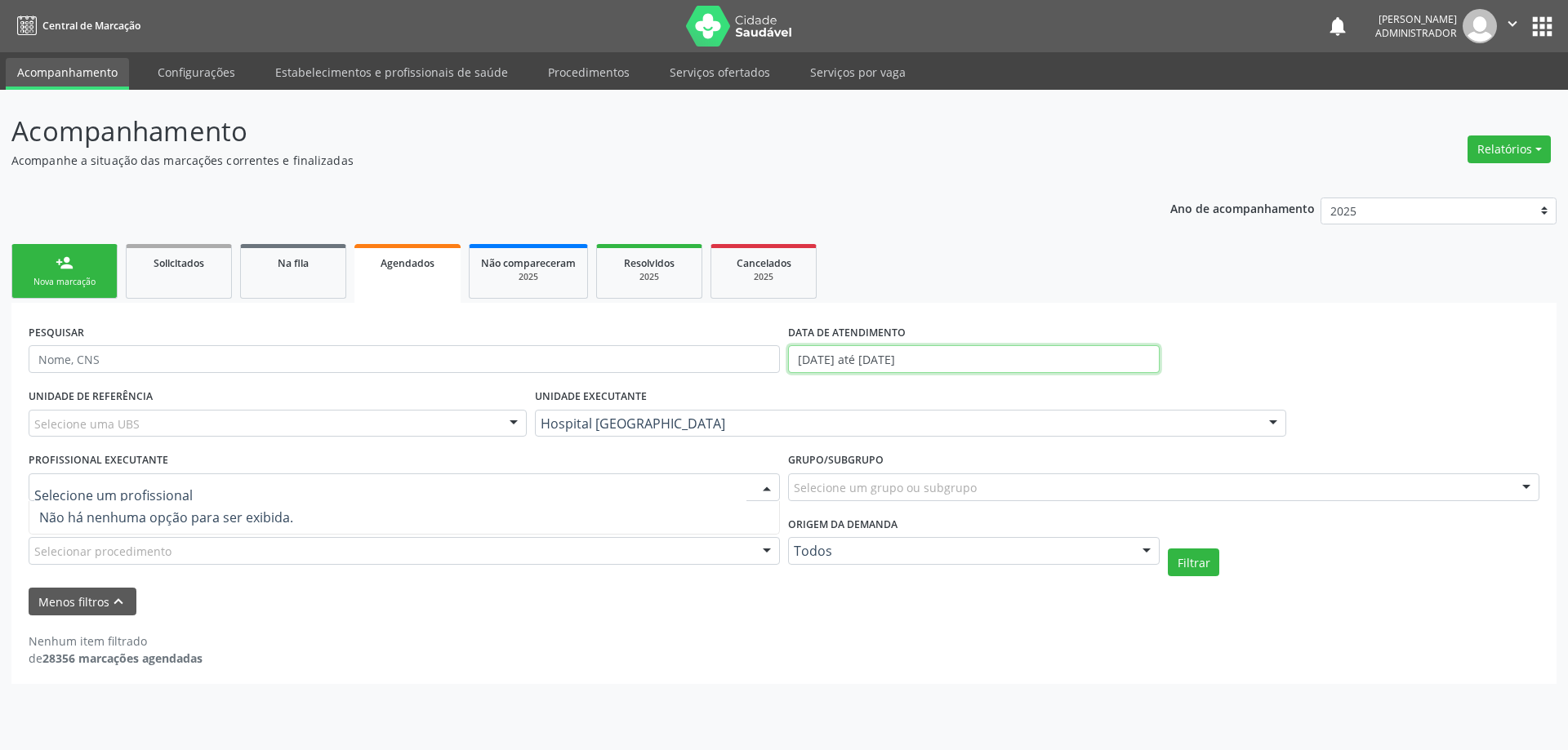
click at [907, 361] on input "[DATE] até [DATE]" at bounding box center [973, 359] width 371 height 28
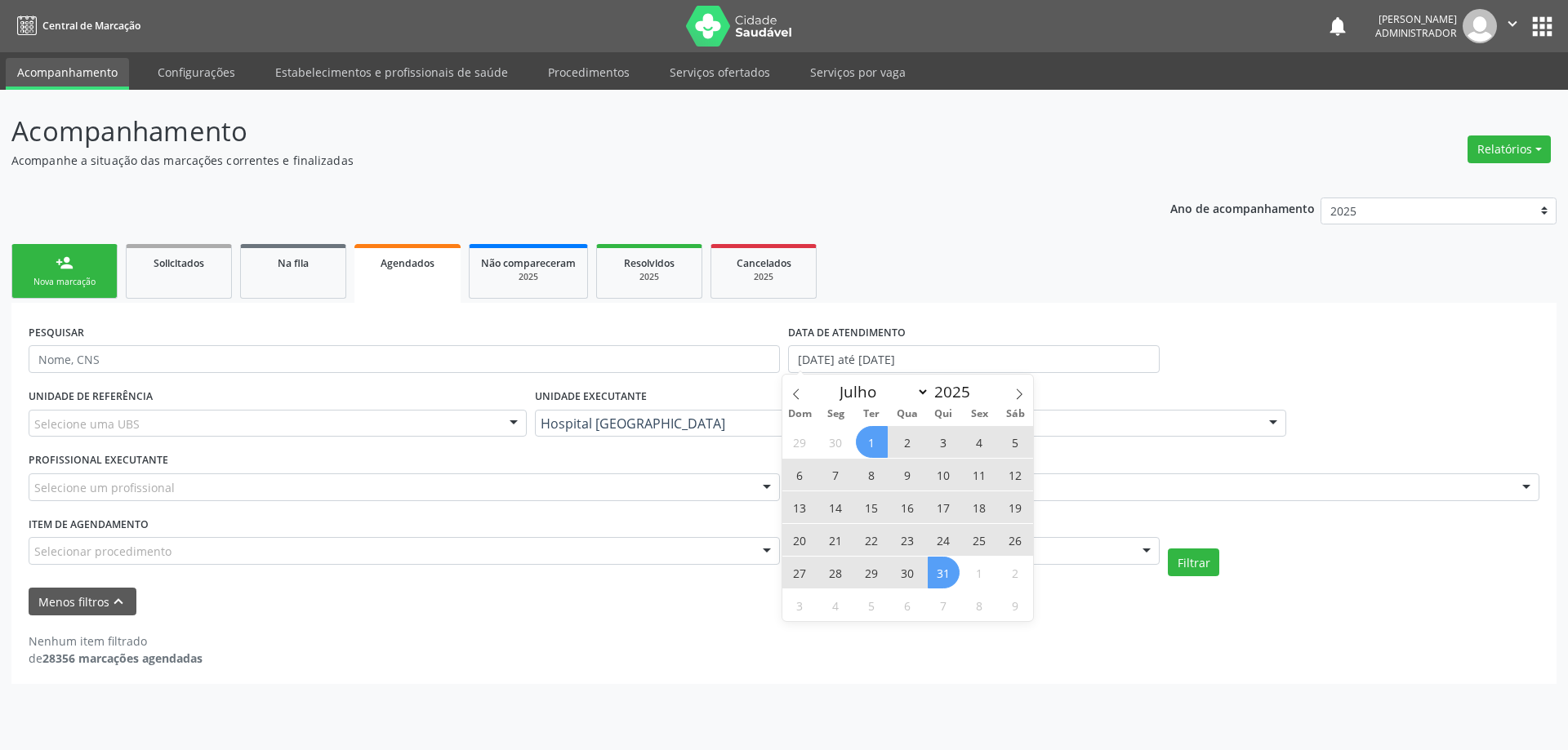
click at [871, 441] on span "1" at bounding box center [871, 442] width 32 height 32
type input "[DATE]"
click at [944, 569] on span "31" at bounding box center [943, 573] width 32 height 32
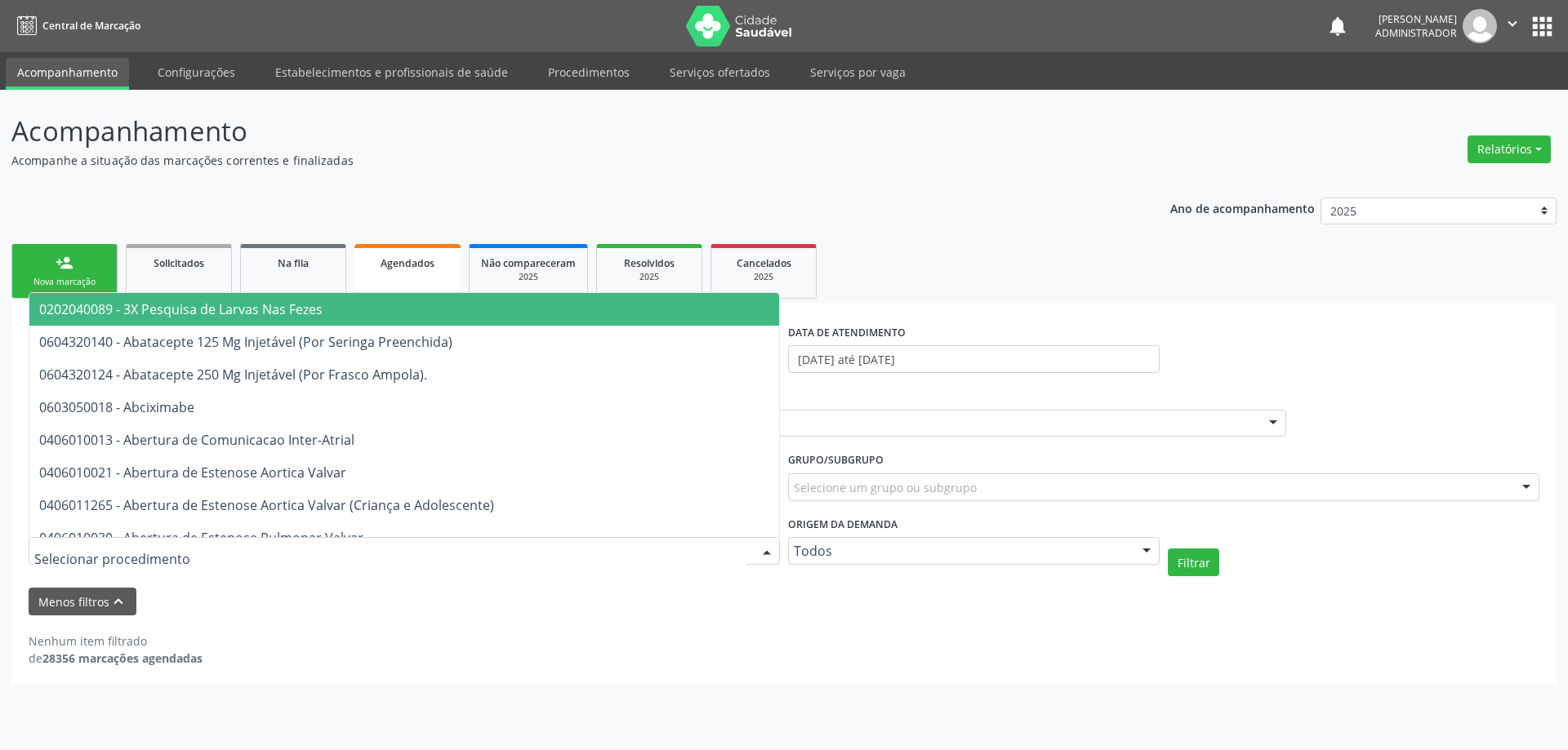
click at [771, 548] on div at bounding box center [766, 552] width 24 height 28
click at [745, 589] on div "Menos filtros keyboard_arrow_up" at bounding box center [784, 602] width 1519 height 28
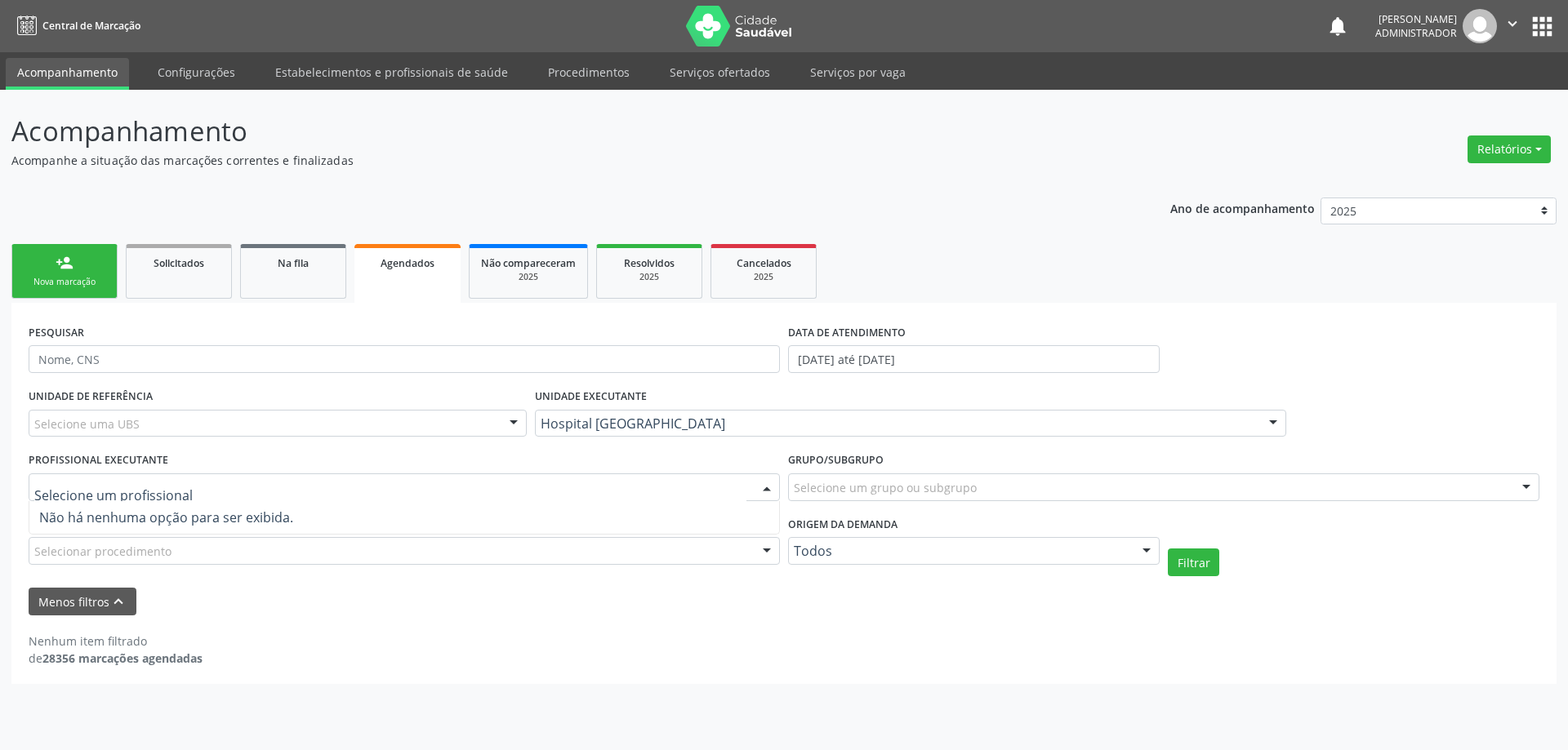
click at [768, 482] on div at bounding box center [766, 487] width 24 height 28
click at [254, 518] on span "Não há nenhuma opção para ser exibida." at bounding box center [404, 518] width 749 height 33
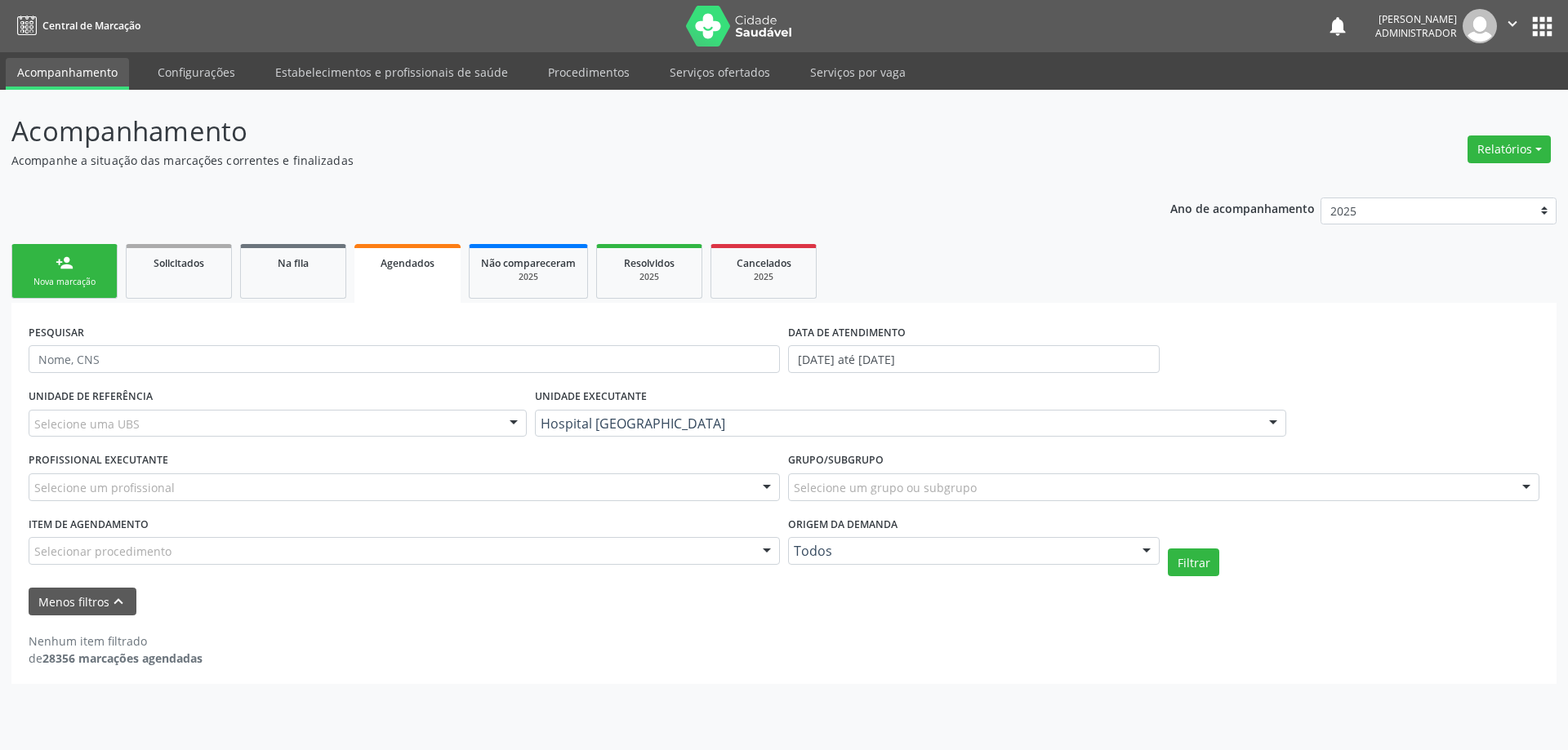
click at [425, 266] on span "Agendados" at bounding box center [407, 263] width 54 height 14
